Goal: Information Seeking & Learning: Find specific fact

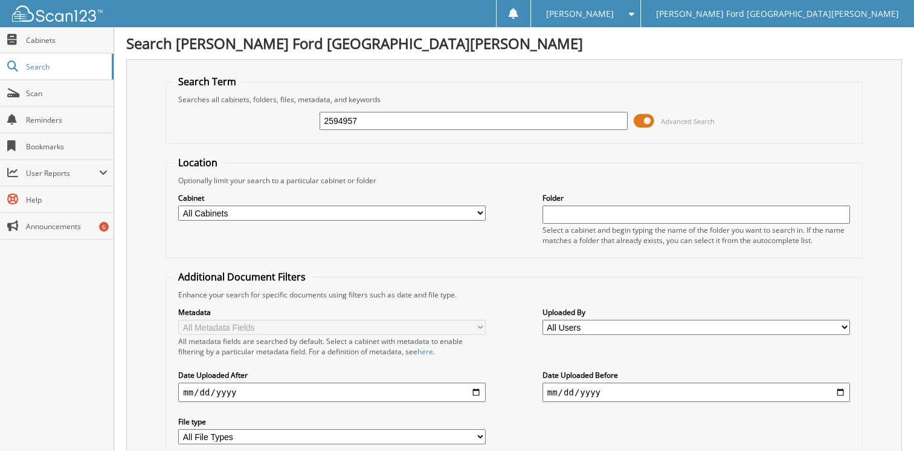
drag, startPoint x: 375, startPoint y: 117, endPoint x: 227, endPoint y: 97, distance: 149.4
click at [230, 98] on fieldset "Search Term Searches all cabinets, folders, files, metadata, and keywords 25949…" at bounding box center [514, 109] width 697 height 69
type input "[PERSON_NAME]"
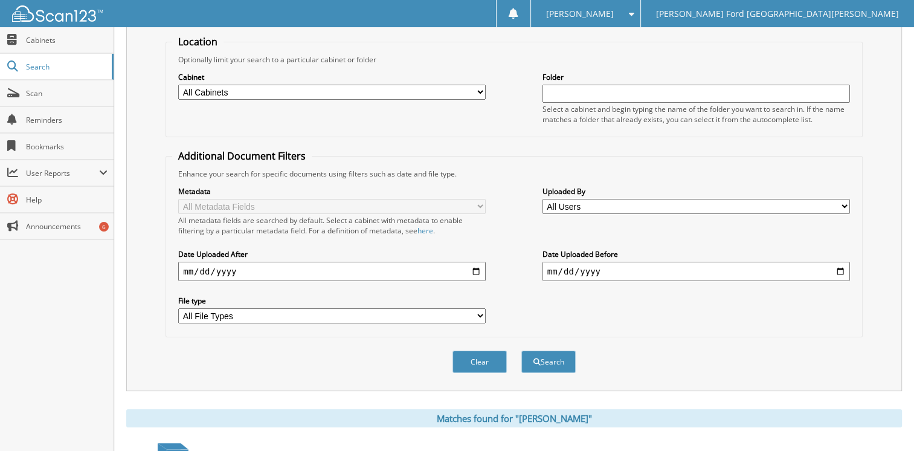
click at [233, 264] on input "date" at bounding box center [332, 271] width 308 height 19
click at [482, 265] on input "date" at bounding box center [332, 271] width 308 height 19
click at [477, 264] on input "date" at bounding box center [332, 271] width 308 height 19
type input "[DATE]"
click at [551, 354] on button "Search" at bounding box center [549, 362] width 54 height 22
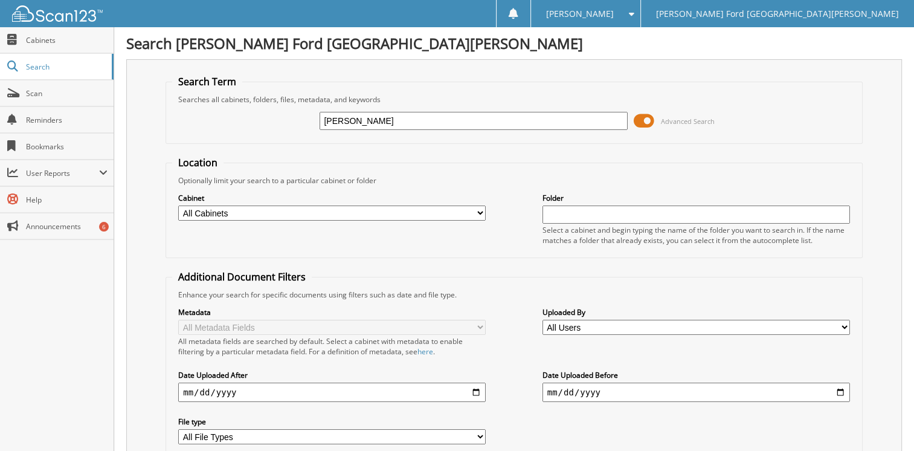
type input "[PERSON_NAME]"
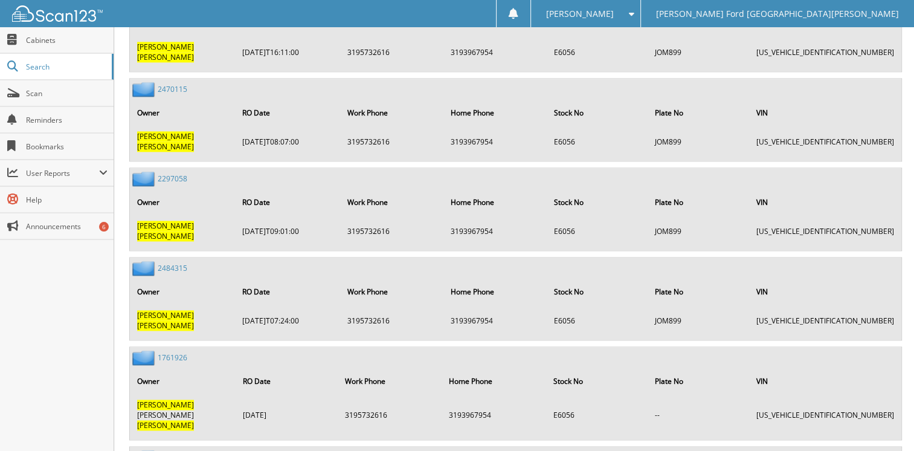
scroll to position [1765, 0]
